Goal: Check status

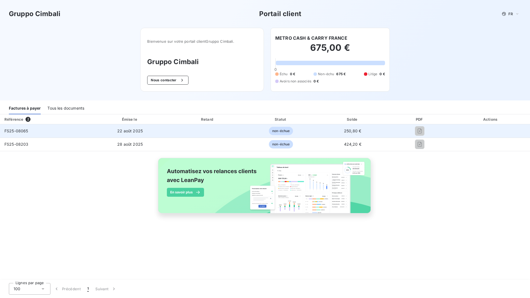
click at [126, 129] on span "22 août 2025" at bounding box center [129, 130] width 25 height 5
click at [27, 132] on span "FS25-08065" at bounding box center [16, 130] width 24 height 5
click at [66, 135] on td "FS25-08065" at bounding box center [44, 130] width 89 height 13
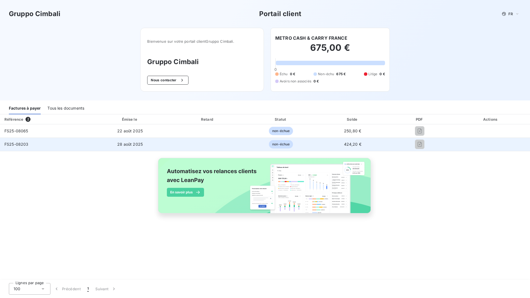
click at [18, 142] on span "FS25-08203" at bounding box center [16, 144] width 24 height 5
drag, startPoint x: 18, startPoint y: 142, endPoint x: 70, endPoint y: 146, distance: 51.7
click at [70, 146] on td "FS25-08203" at bounding box center [44, 143] width 89 height 13
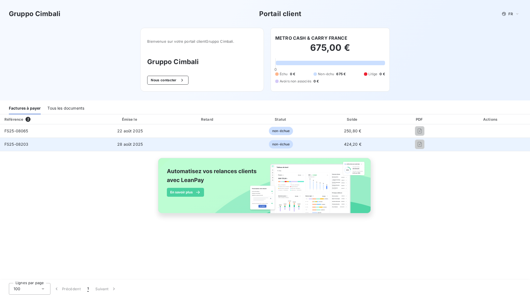
click at [274, 144] on span "non-échue" at bounding box center [281, 144] width 24 height 8
